Goal: Communication & Community: Answer question/provide support

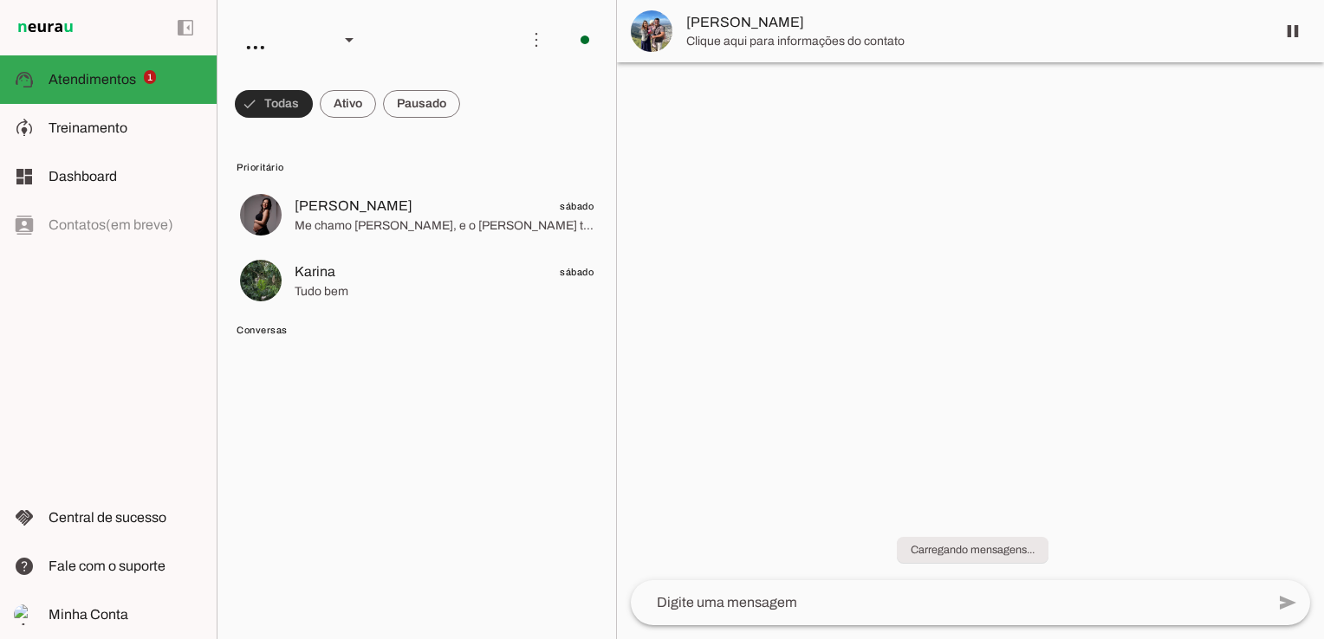
click at [268, 95] on span at bounding box center [274, 104] width 78 height 42
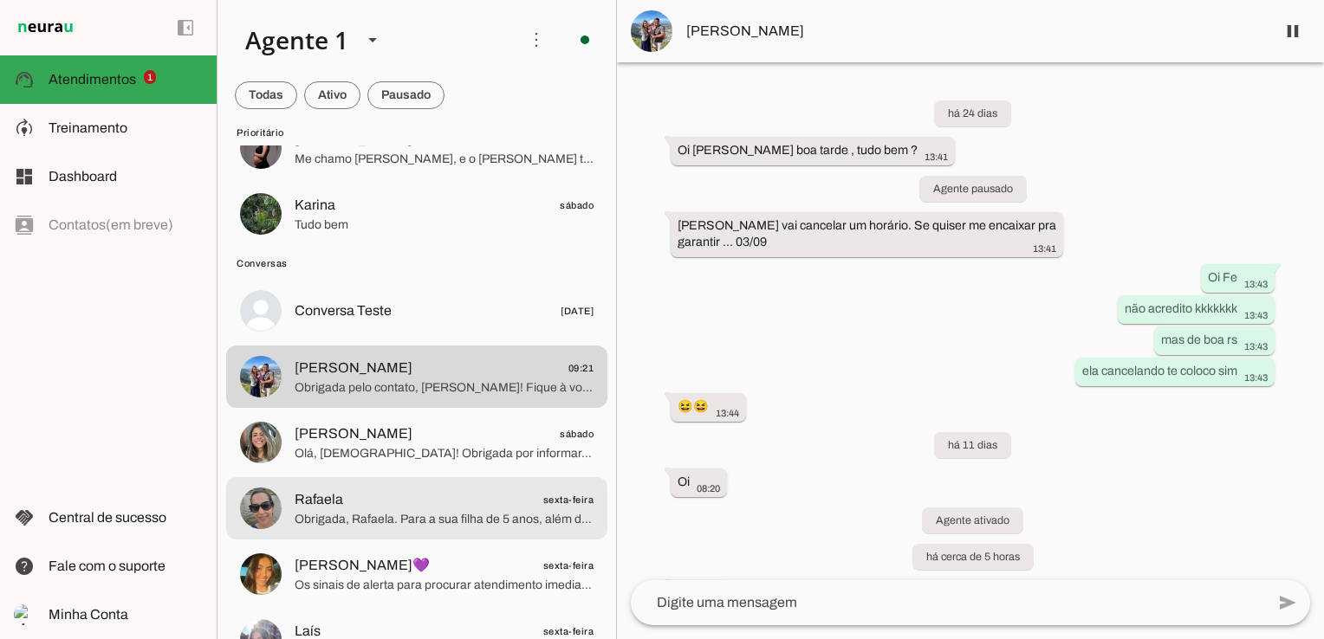
scroll to position [87, 0]
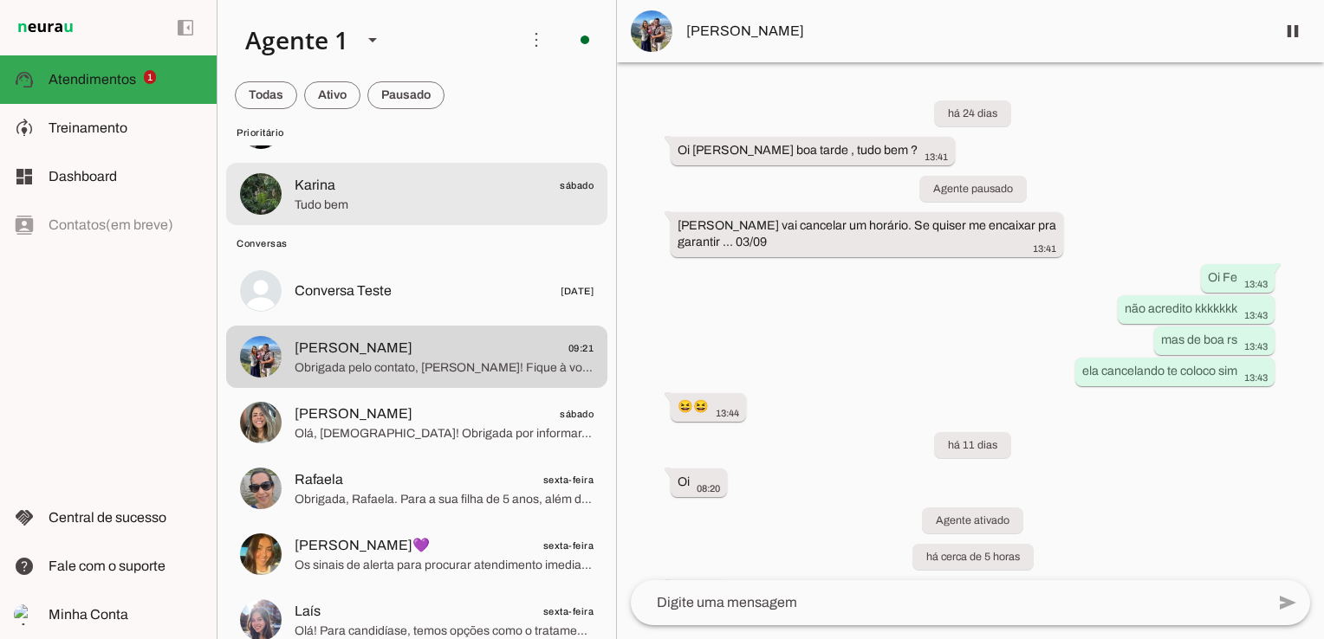
click at [322, 205] on span "Tudo bem" at bounding box center [444, 205] width 299 height 17
